Goal: Task Accomplishment & Management: Manage account settings

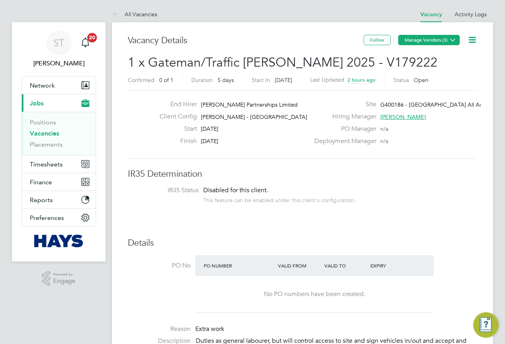
click at [426, 37] on button "Manage Vendors (3)" at bounding box center [429, 40] width 62 height 10
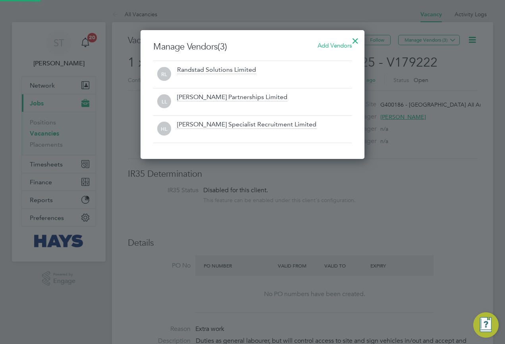
scroll to position [129, 224]
click at [346, 44] on span "Add Vendors" at bounding box center [334, 46] width 34 height 8
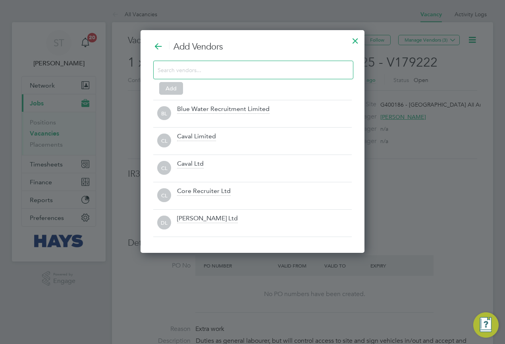
click at [293, 67] on input at bounding box center [247, 70] width 179 height 10
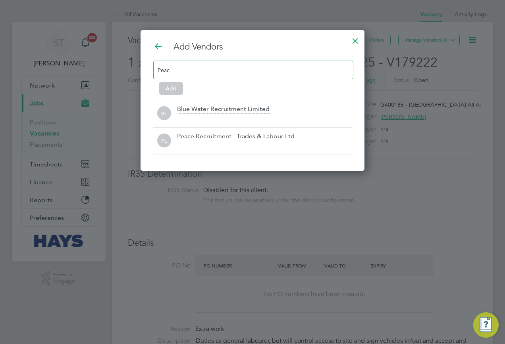
scroll to position [114, 224]
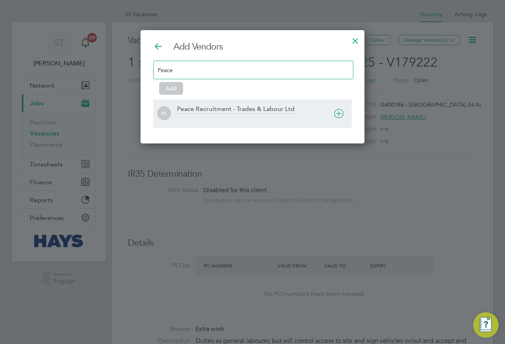
type input "Peace"
click at [256, 109] on div "Peace Recruitment - Trades & Labour Ltd" at bounding box center [235, 109] width 117 height 9
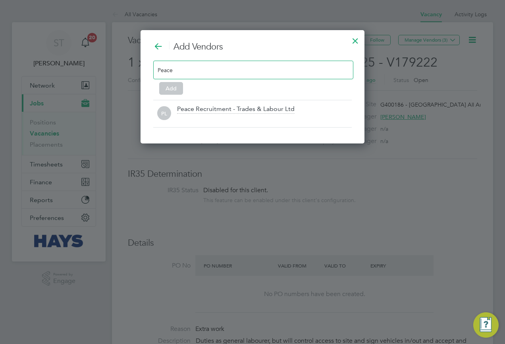
scroll to position [87, 235]
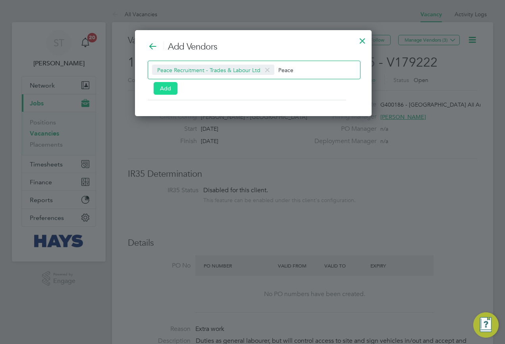
click at [170, 91] on button "Add" at bounding box center [166, 88] width 24 height 13
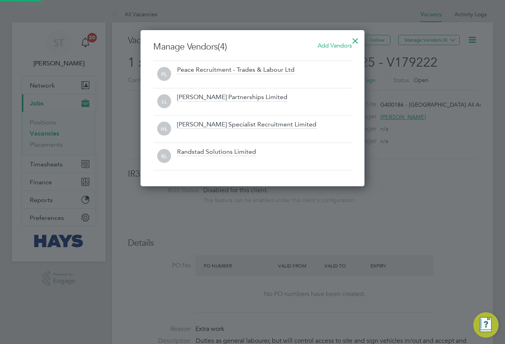
scroll to position [156, 224]
click at [356, 41] on div at bounding box center [355, 39] width 14 height 14
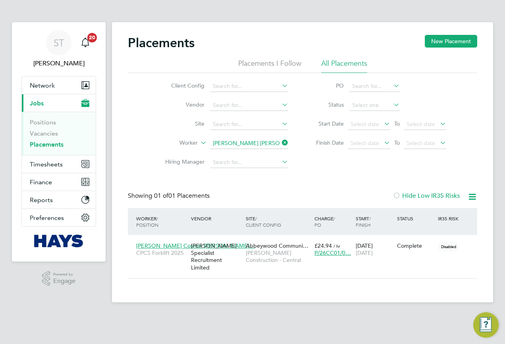
scroll to position [8, 37]
